Goal: Task Accomplishment & Management: Use online tool/utility

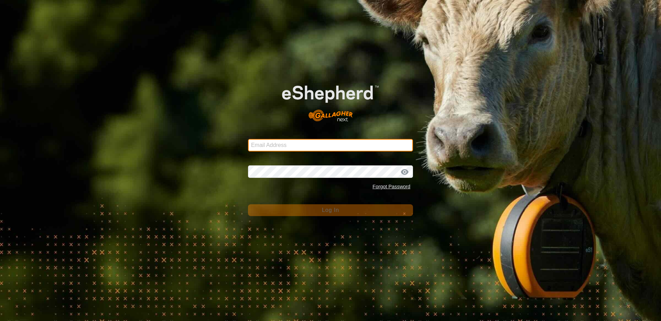
type input "ljamieson@gmail.com"
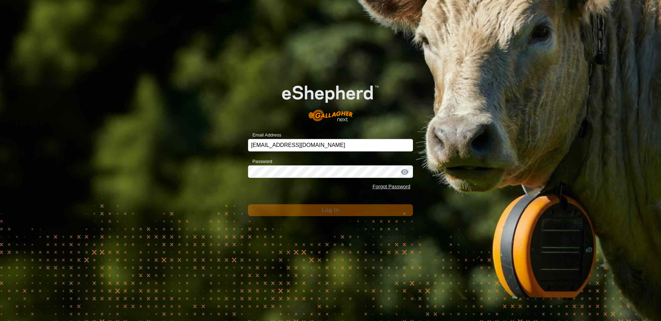
click at [316, 194] on form "Email Address ljamieson@gmail.com Password Forgot Password Log In" at bounding box center [330, 144] width 165 height 145
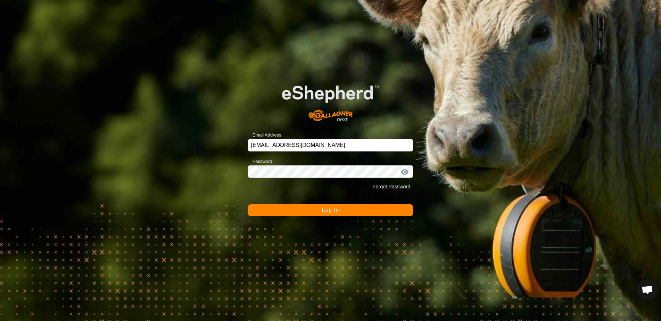
click at [333, 209] on span "Log In" at bounding box center [330, 210] width 17 height 6
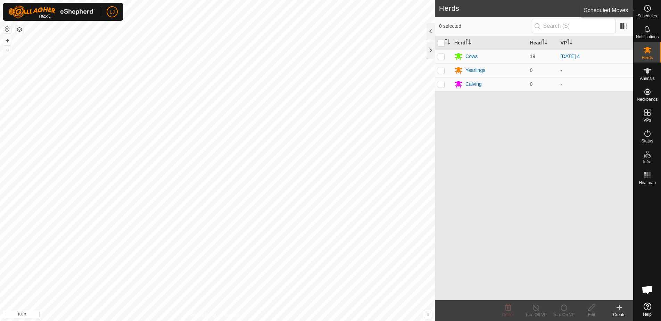
click at [651, 13] on es-schedule-vp-svg-icon at bounding box center [647, 8] width 13 height 11
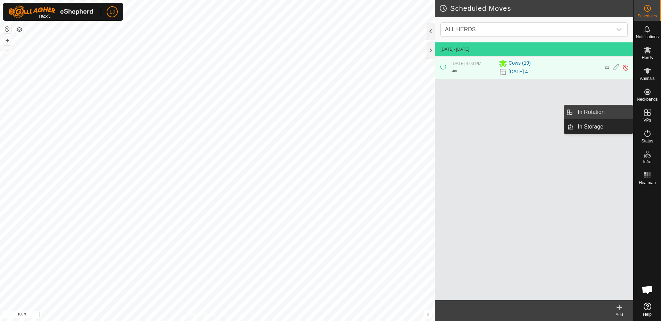
click at [611, 116] on link "In Rotation" at bounding box center [603, 112] width 59 height 14
click at [606, 112] on link "In Rotation" at bounding box center [603, 112] width 59 height 14
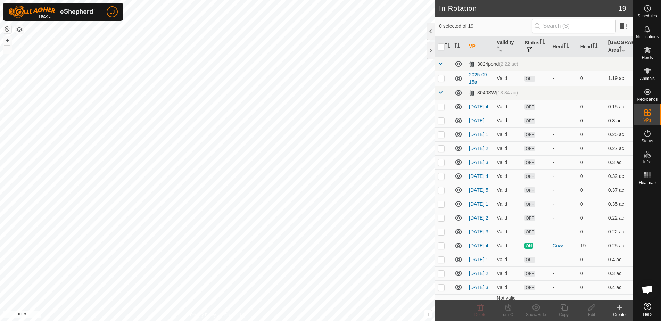
scroll to position [0, 0]
click at [441, 248] on p-checkbox at bounding box center [441, 246] width 7 height 6
checkbox input "true"
click at [563, 307] on icon at bounding box center [564, 307] width 7 height 7
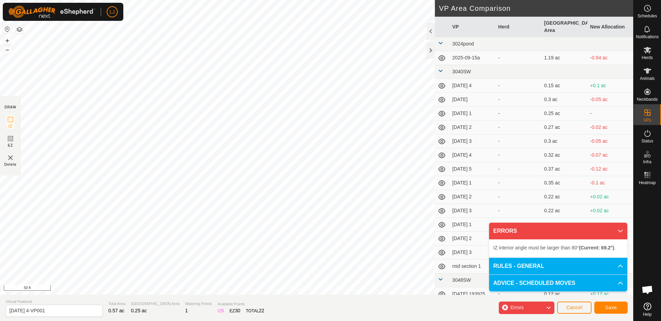
click at [21, 110] on div "Privacy Policy Contact Us Type: Inclusion Zone undefined Animal + – ⇧ i This ap…" at bounding box center [316, 160] width 633 height 321
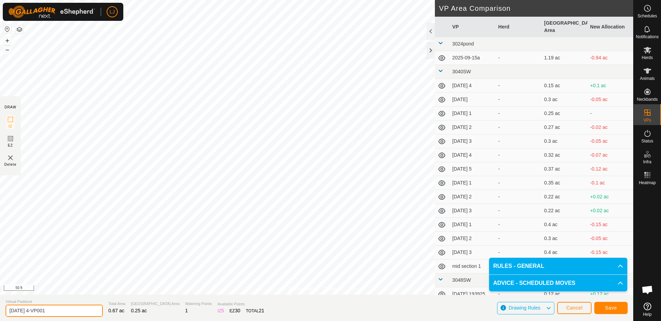
drag, startPoint x: 35, startPoint y: 310, endPoint x: 101, endPoint y: 311, distance: 65.7
click at [100, 311] on section "Virtual Paddock [DATE] 4-VP001 Total Area 0.67 ac Grazing Area 0.25 ac Watering…" at bounding box center [316, 308] width 633 height 26
type input "[DATE] 5"
click at [607, 309] on span "Save" at bounding box center [611, 308] width 12 height 6
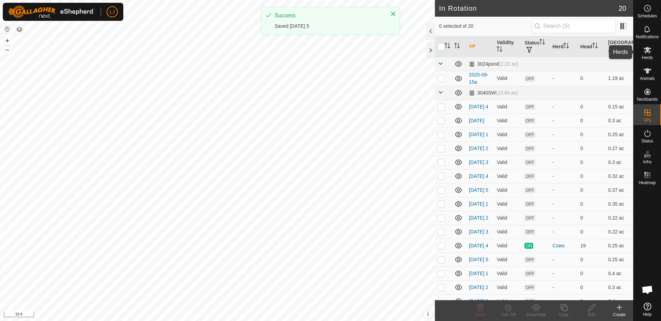
click at [648, 56] on span "Herds" at bounding box center [647, 58] width 11 height 4
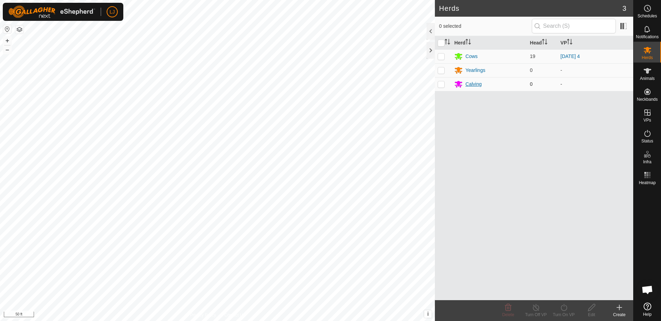
drag, startPoint x: 443, startPoint y: 57, endPoint x: 459, endPoint y: 84, distance: 31.5
click at [443, 57] on p-checkbox at bounding box center [441, 57] width 7 height 6
checkbox input "true"
click at [570, 309] on turn-on-svg-icon at bounding box center [564, 307] width 28 height 8
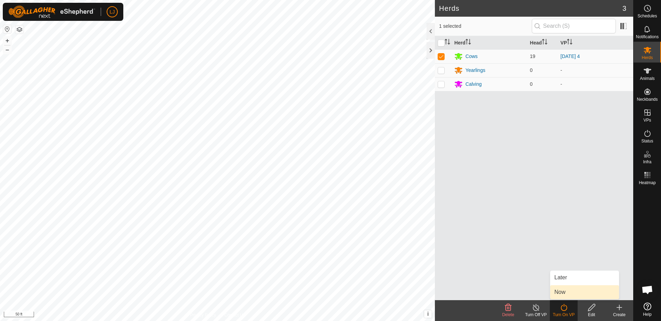
click at [568, 294] on link "Now" at bounding box center [584, 292] width 69 height 14
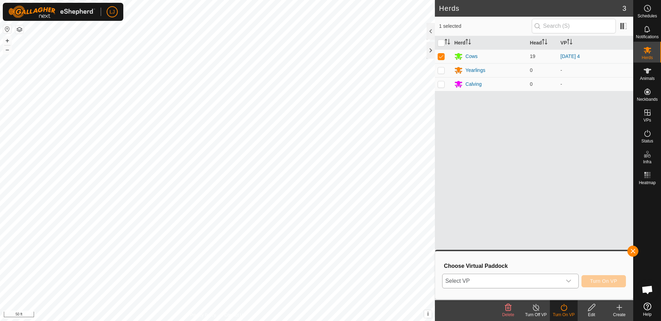
click at [542, 284] on span "Select VP" at bounding box center [502, 281] width 119 height 14
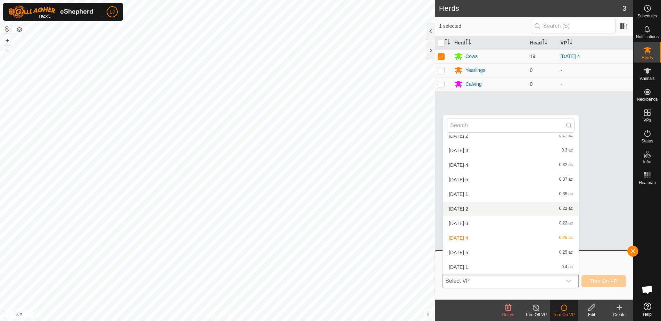
scroll to position [99, 0]
click at [496, 249] on li "[DATE] 5 0.25 ac" at bounding box center [511, 250] width 136 height 14
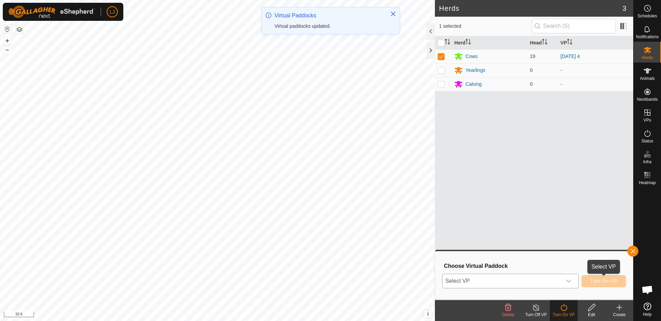
click at [596, 281] on span "Turn On VP" at bounding box center [603, 281] width 27 height 6
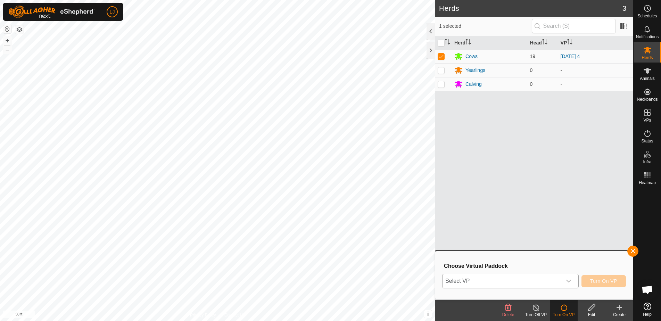
click at [545, 282] on span "Select VP" at bounding box center [502, 281] width 119 height 14
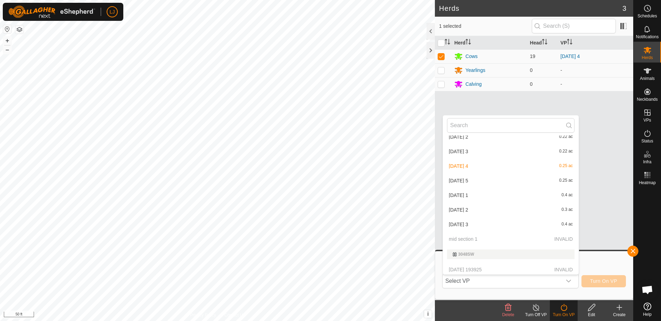
scroll to position [167, 0]
click at [475, 182] on li "[DATE] 5 0.25 ac" at bounding box center [511, 183] width 136 height 14
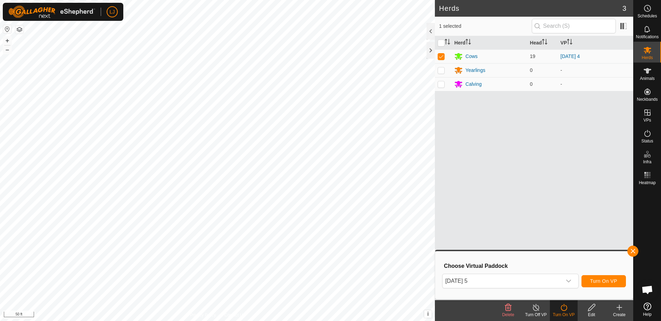
click at [607, 282] on span "Turn On VP" at bounding box center [603, 281] width 27 height 6
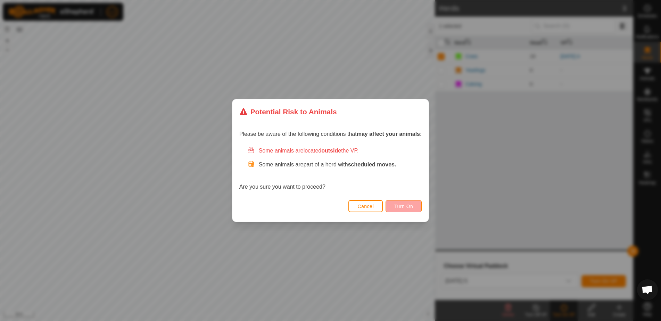
click at [397, 204] on button "Turn On" at bounding box center [404, 206] width 36 height 12
